Goal: Information Seeking & Learning: Learn about a topic

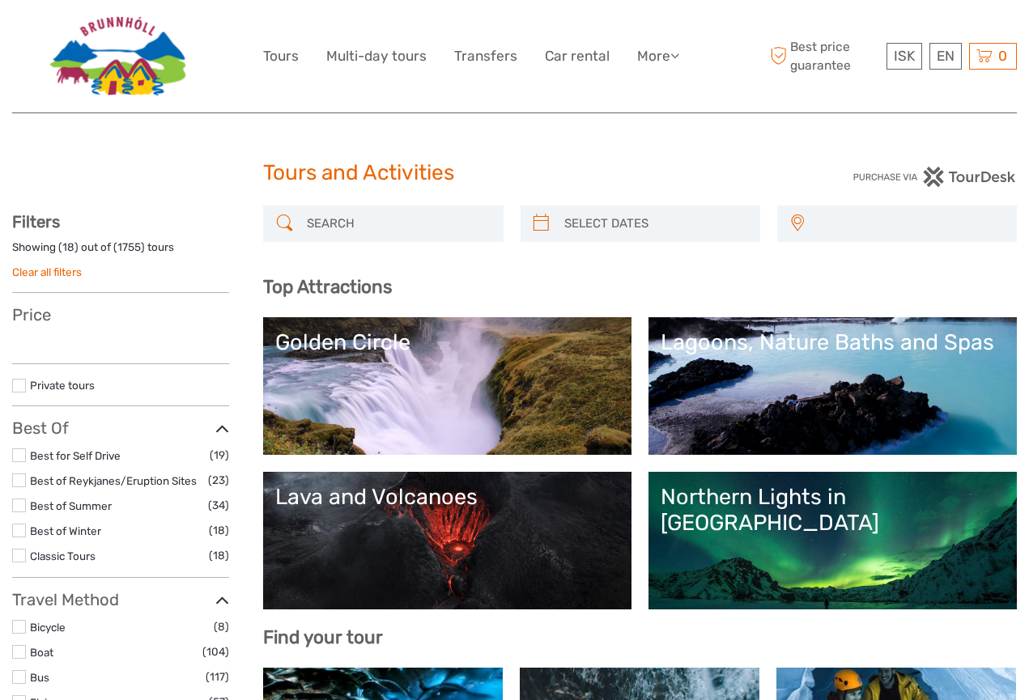
select select
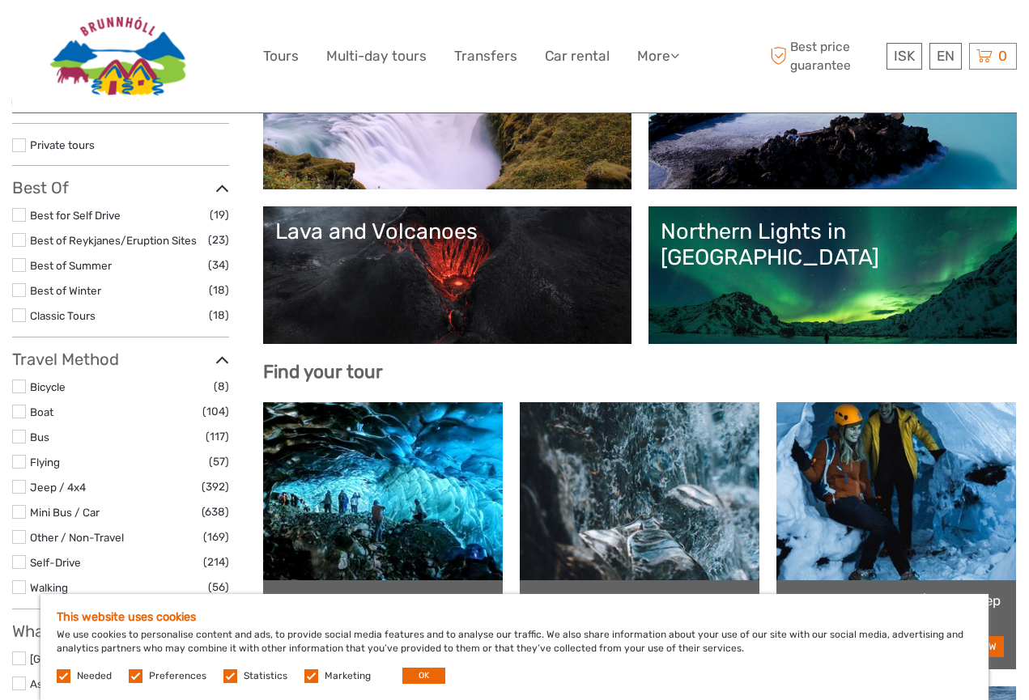
scroll to position [271, 0]
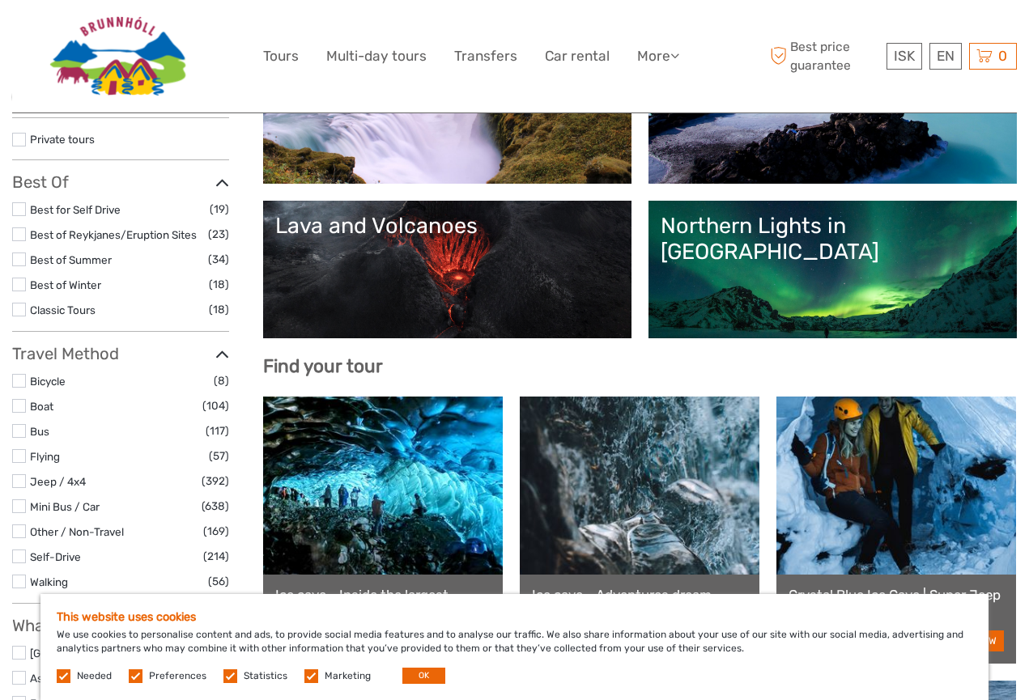
click at [619, 265] on link "Lava and Volcanoes" at bounding box center [447, 269] width 344 height 113
click at [946, 256] on div "Northern Lights in Iceland" at bounding box center [833, 239] width 344 height 53
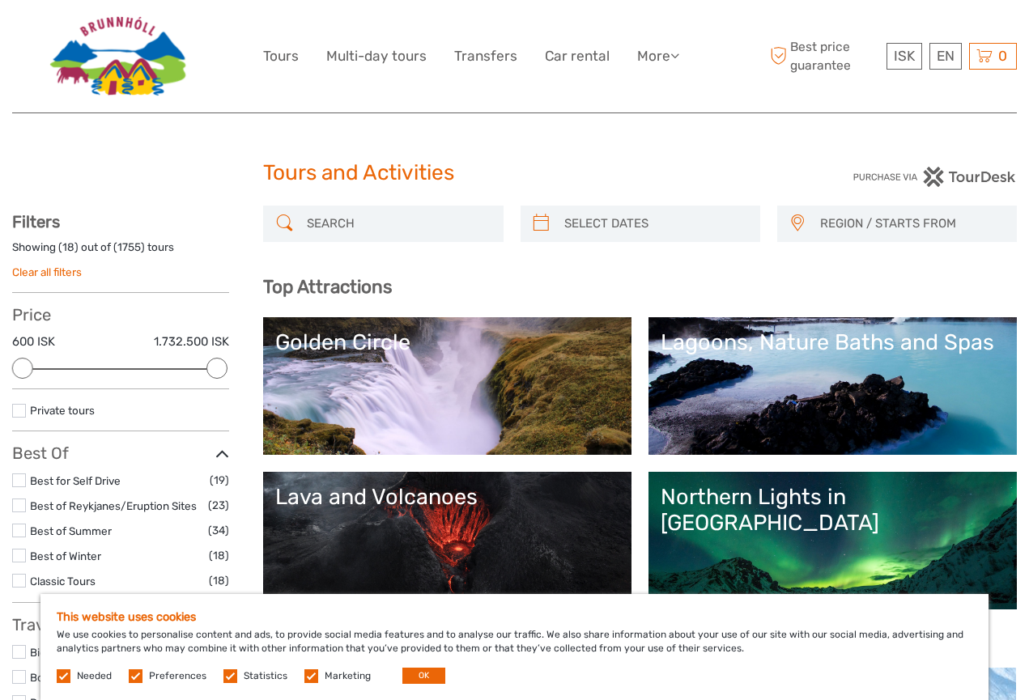
scroll to position [0, 0]
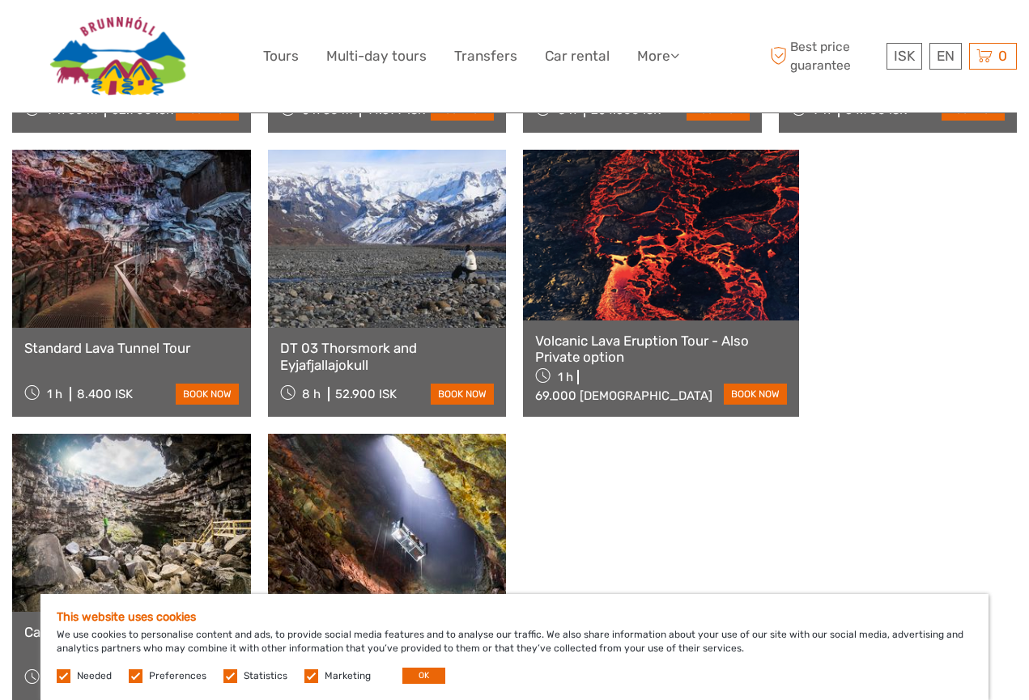
scroll to position [1211, 0]
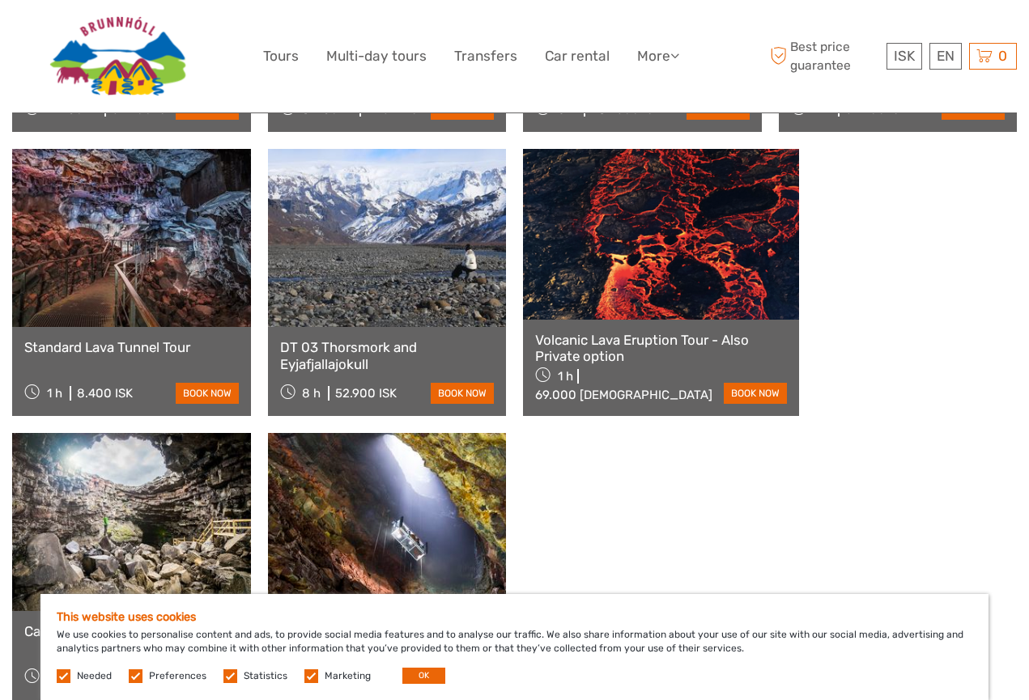
click at [614, 332] on link "Volcanic Lava Eruption Tour - Also Private option" at bounding box center [661, 348] width 252 height 33
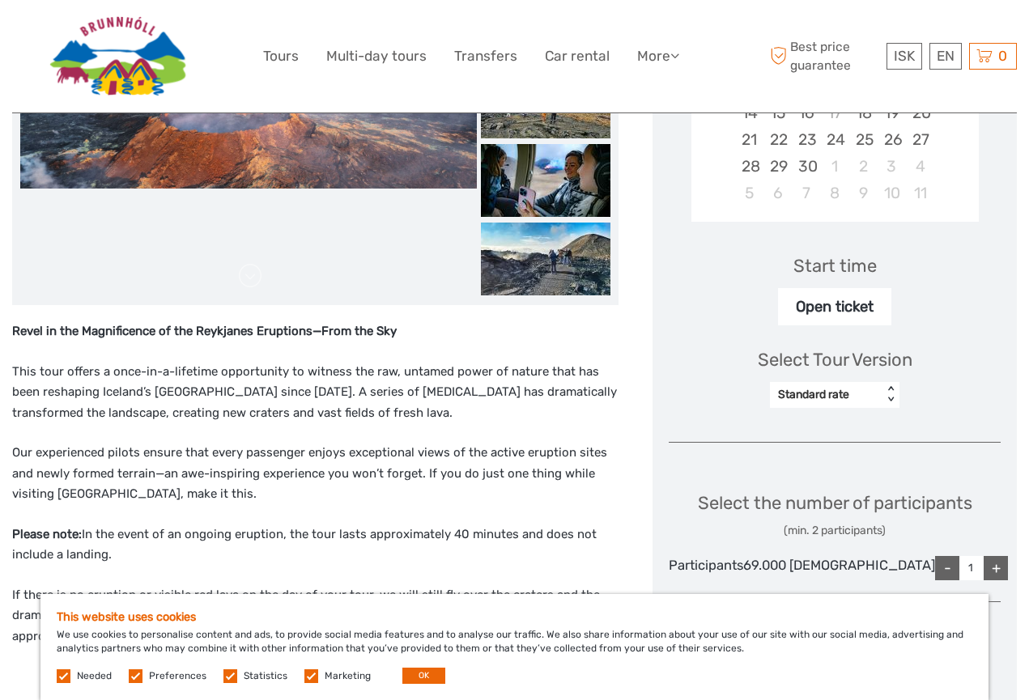
scroll to position [489, 0]
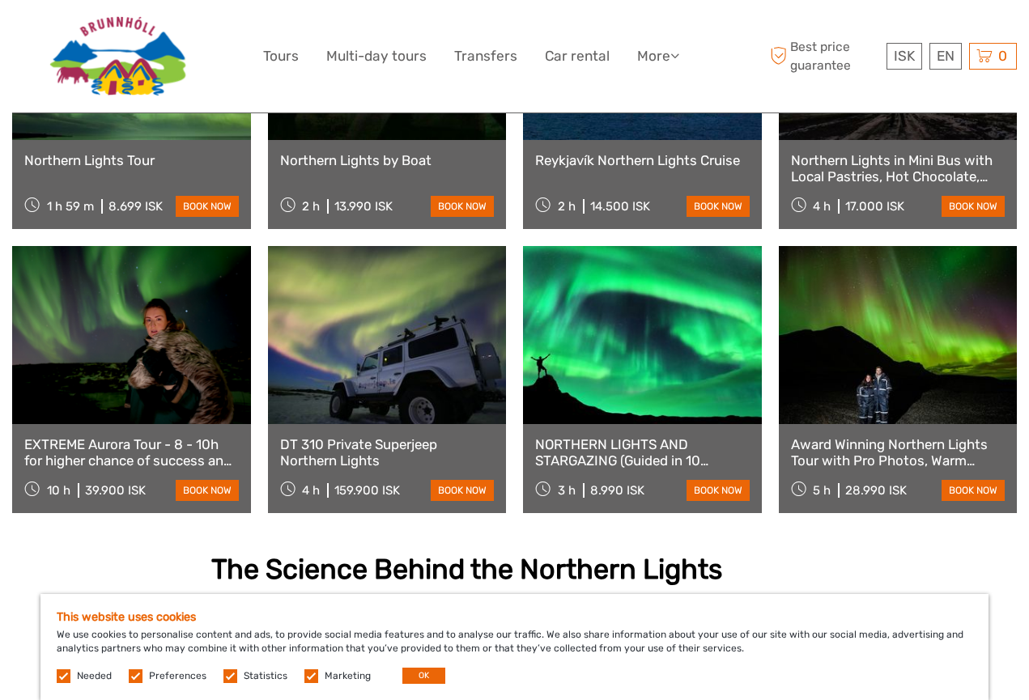
scroll to position [1042, 0]
